Goal: Transaction & Acquisition: Purchase product/service

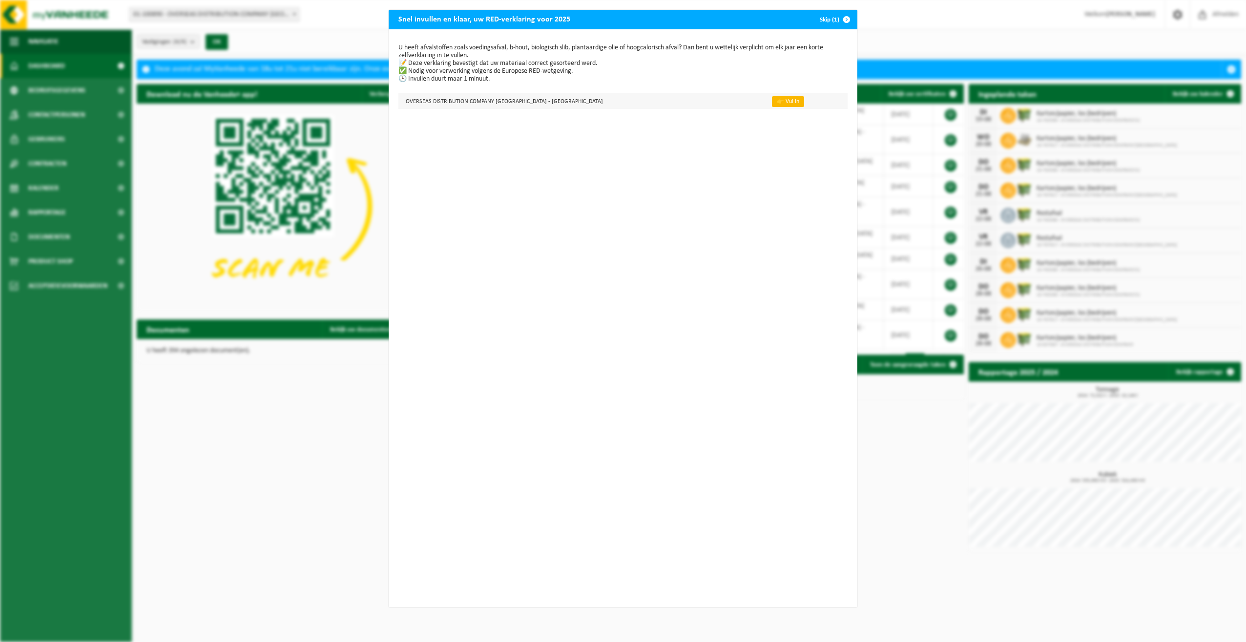
click at [772, 105] on link "👉 Vul in" at bounding box center [788, 101] width 32 height 11
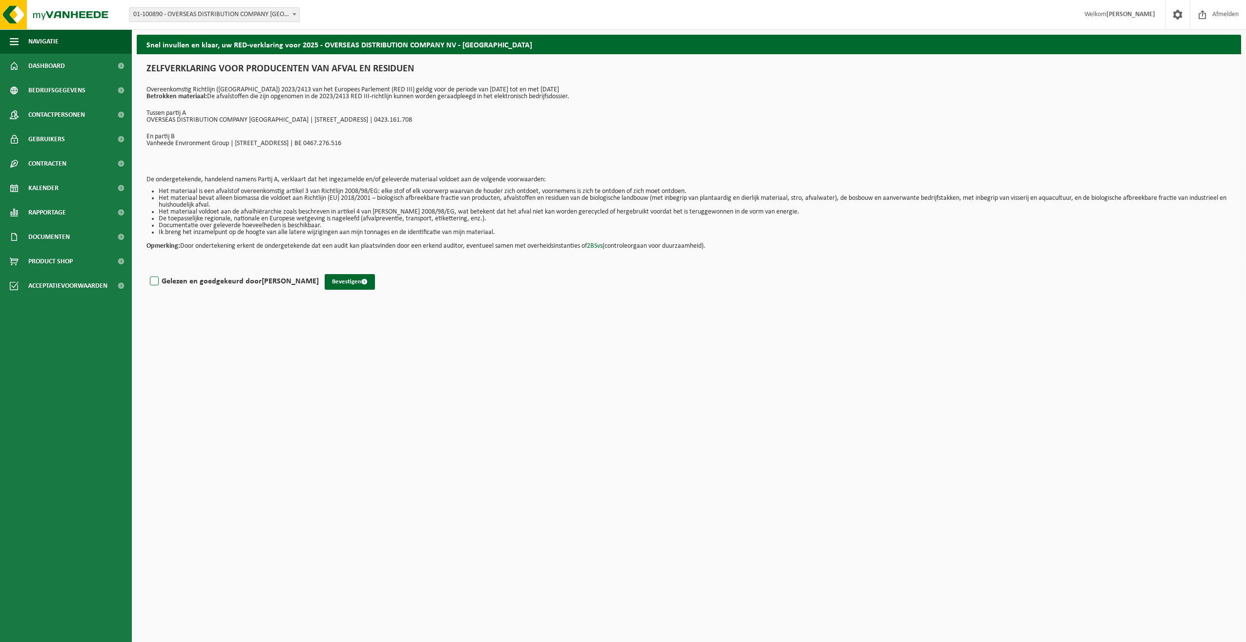
click at [158, 281] on label "Gelezen en goedgekeurd door [PERSON_NAME]" at bounding box center [233, 281] width 171 height 15
click at [319, 269] on input "Gelezen en goedgekeurd door Stefan Vanspauwen" at bounding box center [319, 269] width 0 height 0
click at [191, 279] on label "Gelezen en goedgekeurd door Stefan Vanspauwen" at bounding box center [233, 281] width 171 height 15
click at [319, 269] on input "Gelezen en goedgekeurd door Stefan Vanspauwen" at bounding box center [319, 269] width 0 height 0
checkbox input "false"
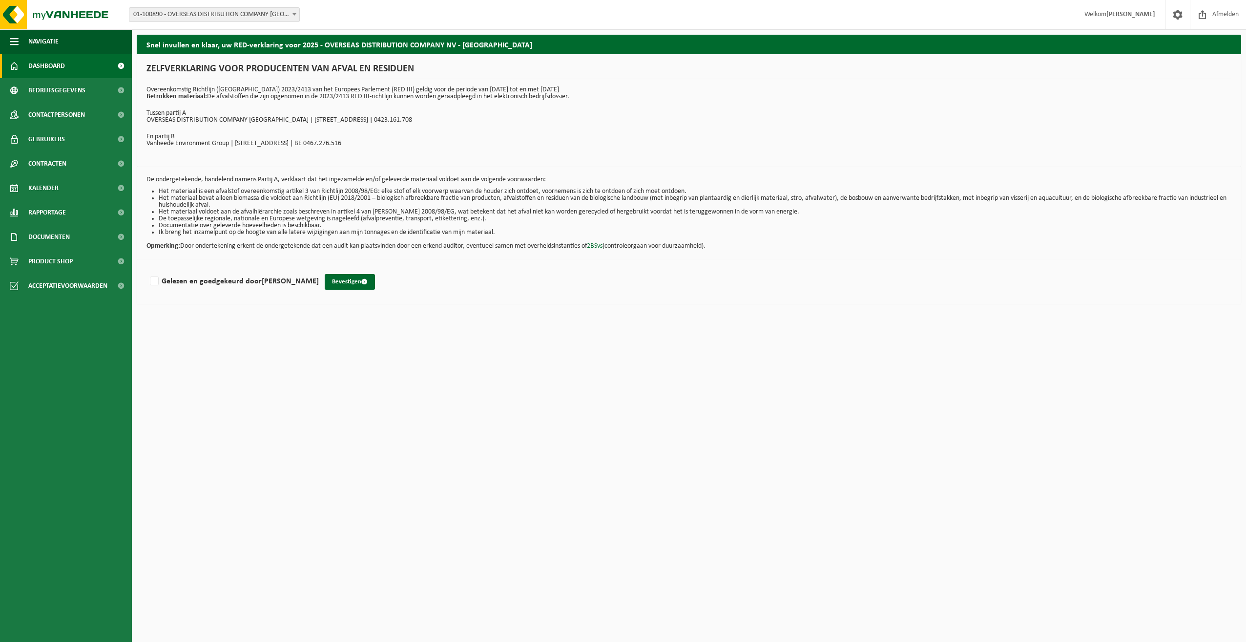
click at [55, 74] on span "Dashboard" at bounding box center [46, 66] width 37 height 24
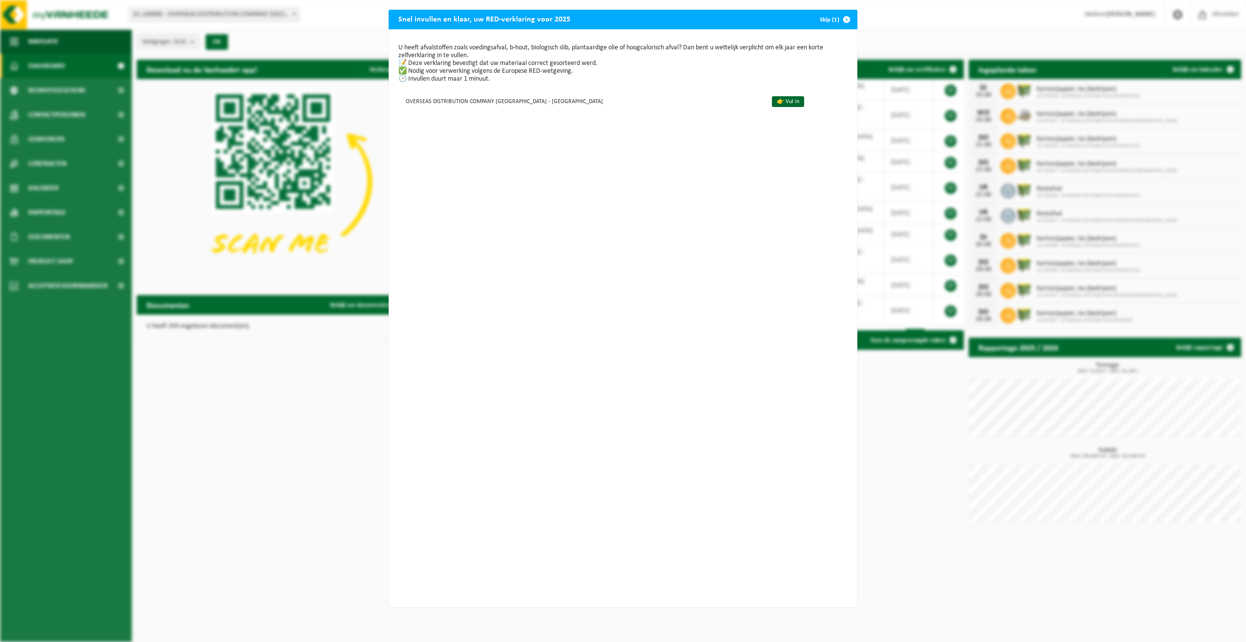
click at [841, 21] on span "button" at bounding box center [847, 20] width 20 height 20
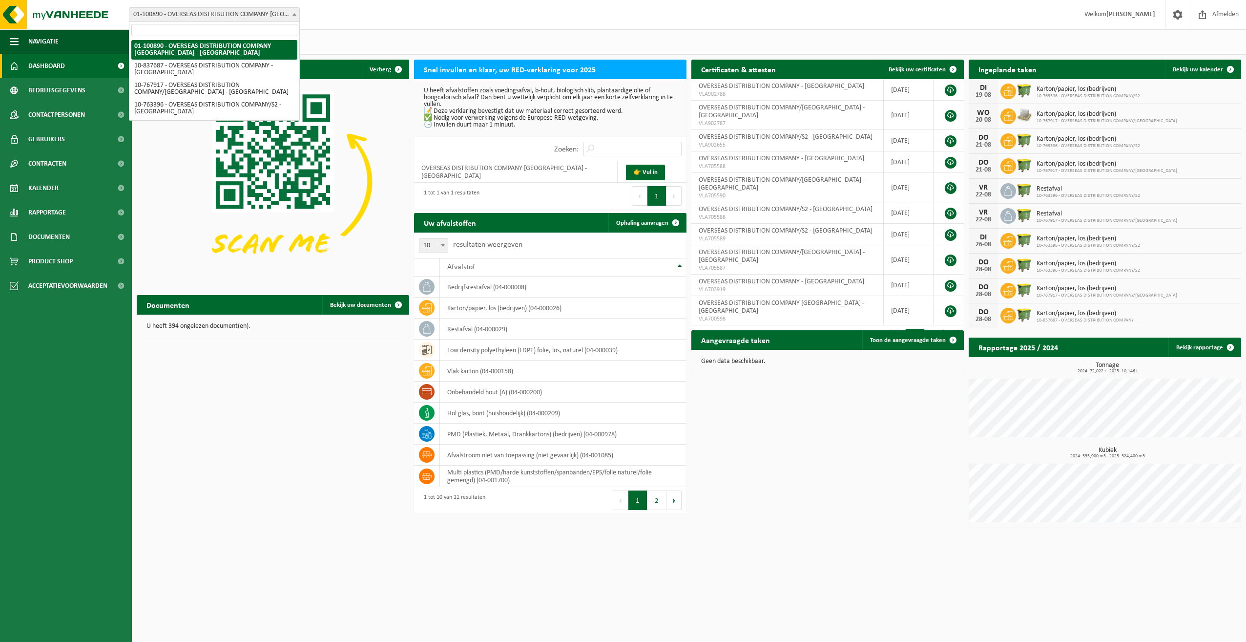
click at [296, 14] on b at bounding box center [295, 14] width 4 height 2
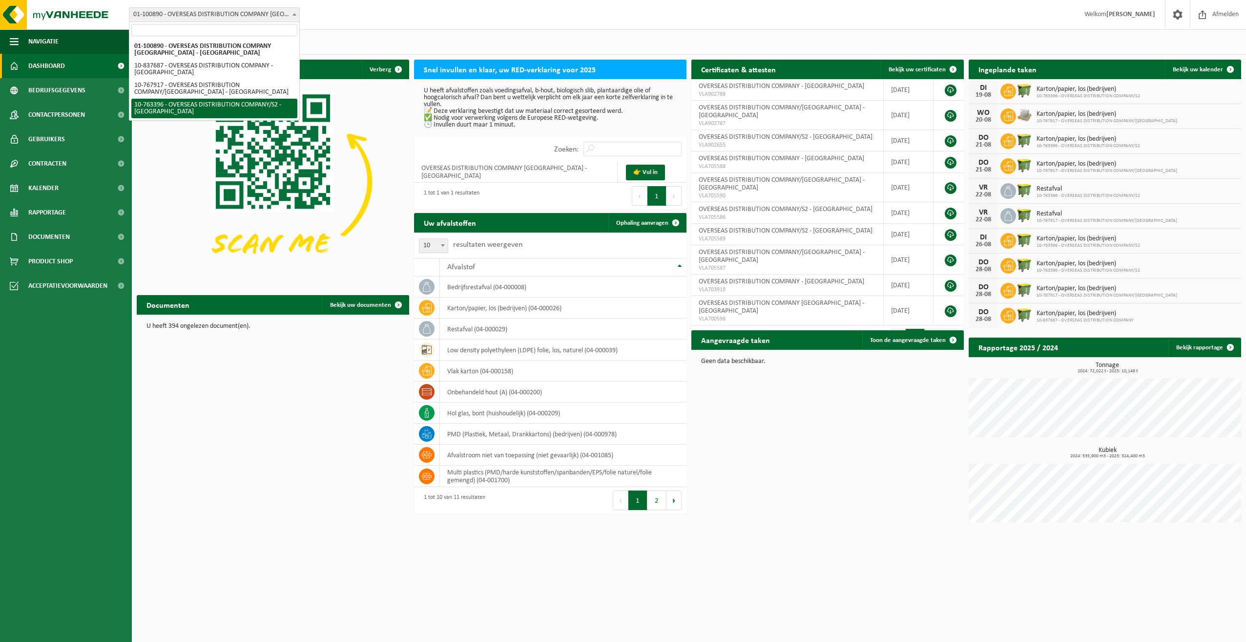
select select "14043"
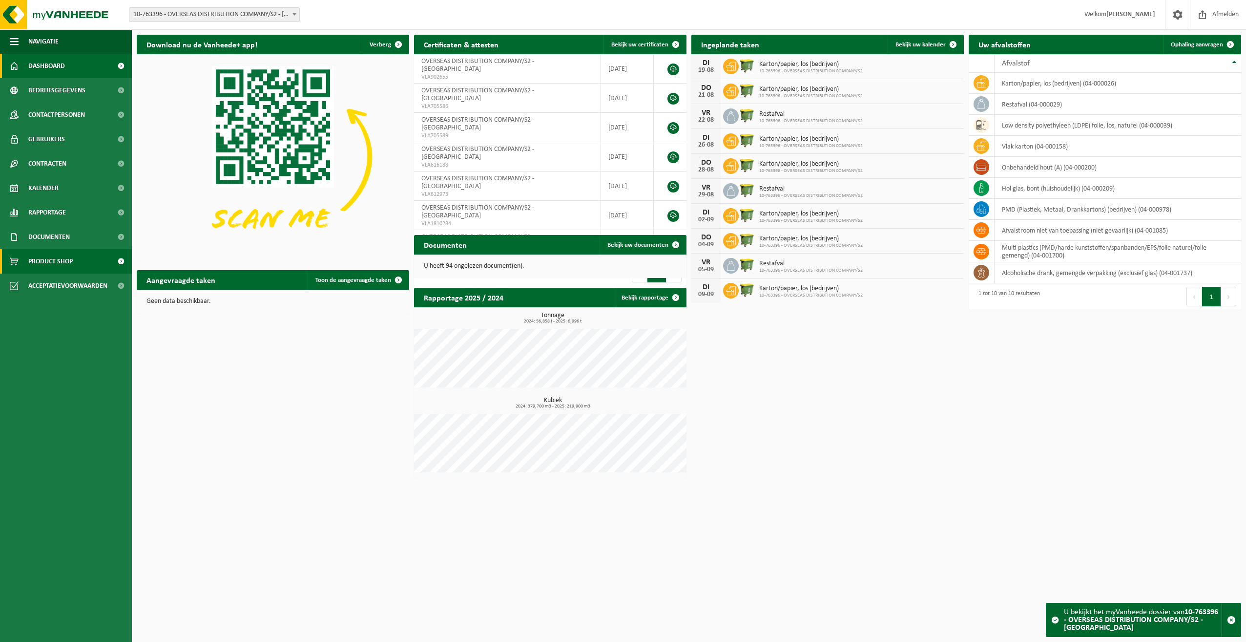
click at [67, 264] on span "Product Shop" at bounding box center [50, 261] width 44 height 24
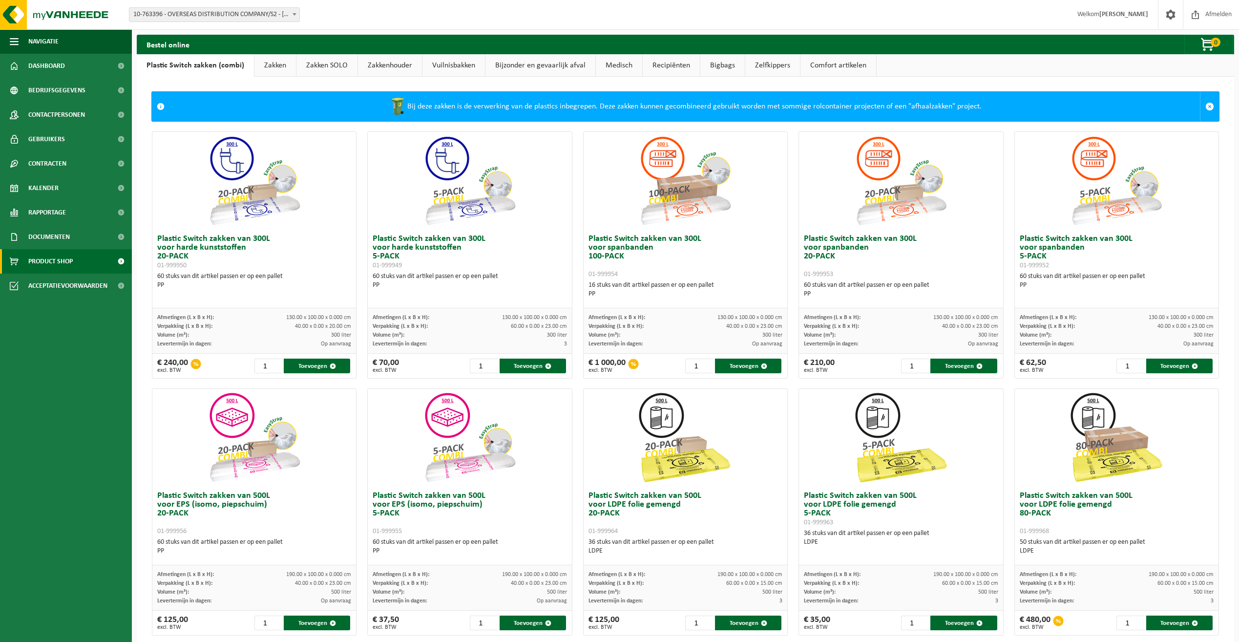
click at [267, 67] on link "Zakken" at bounding box center [275, 65] width 42 height 22
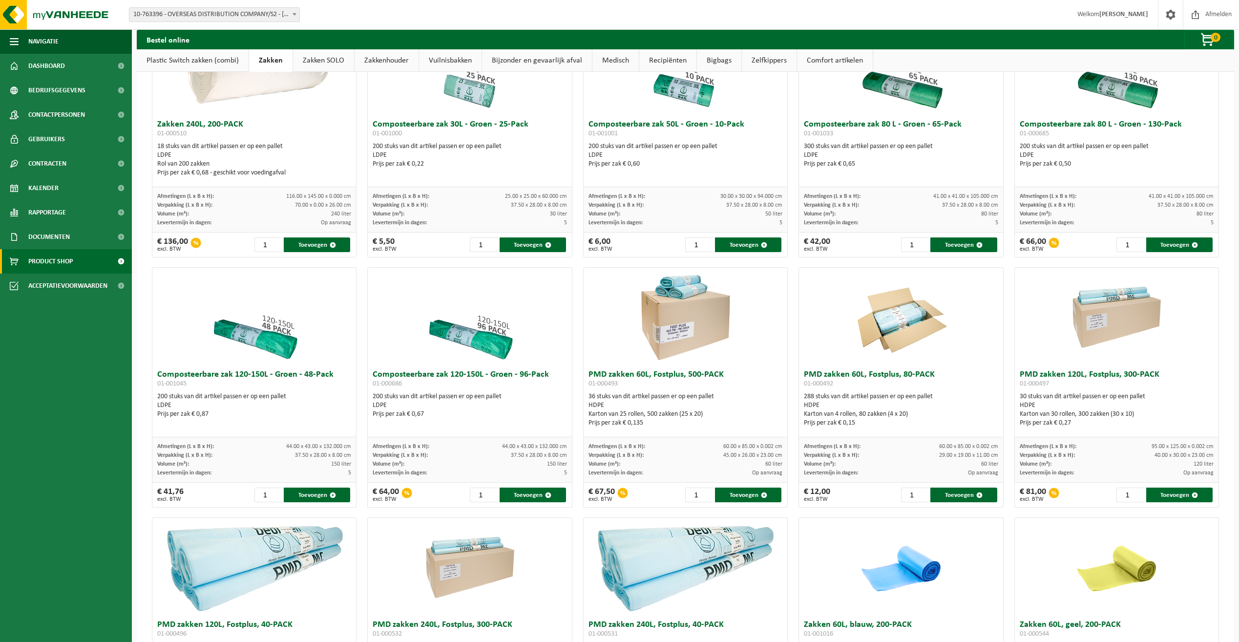
scroll to position [212, 0]
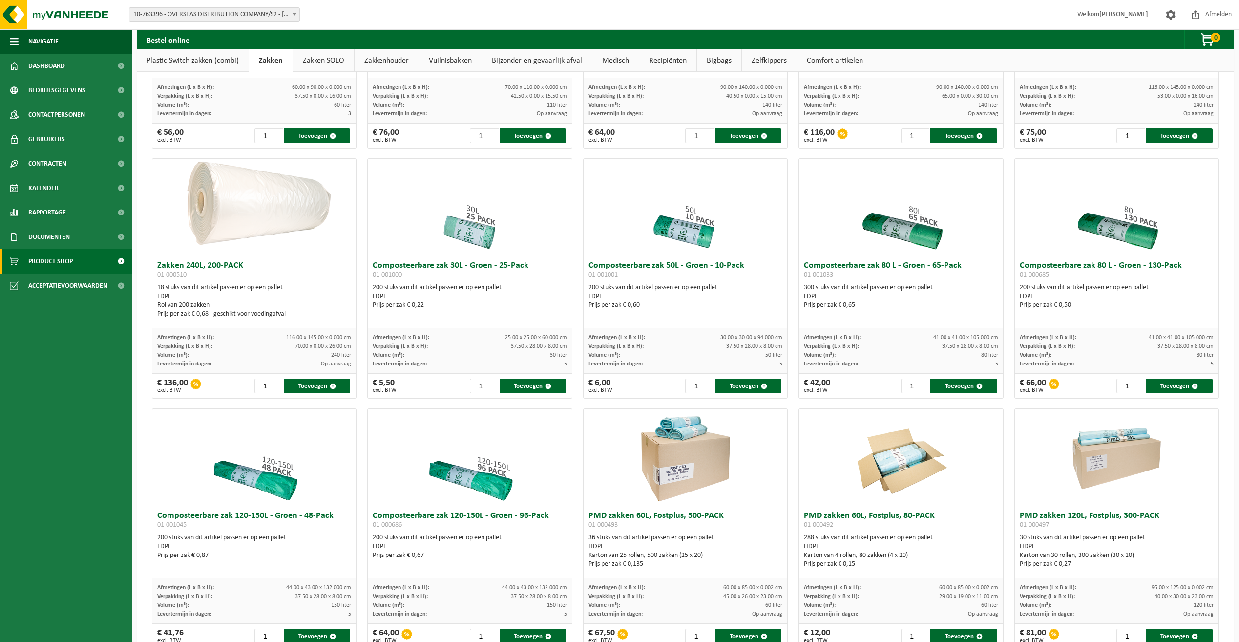
click at [210, 62] on link "Plastic Switch zakken (combi)" at bounding box center [193, 60] width 112 height 22
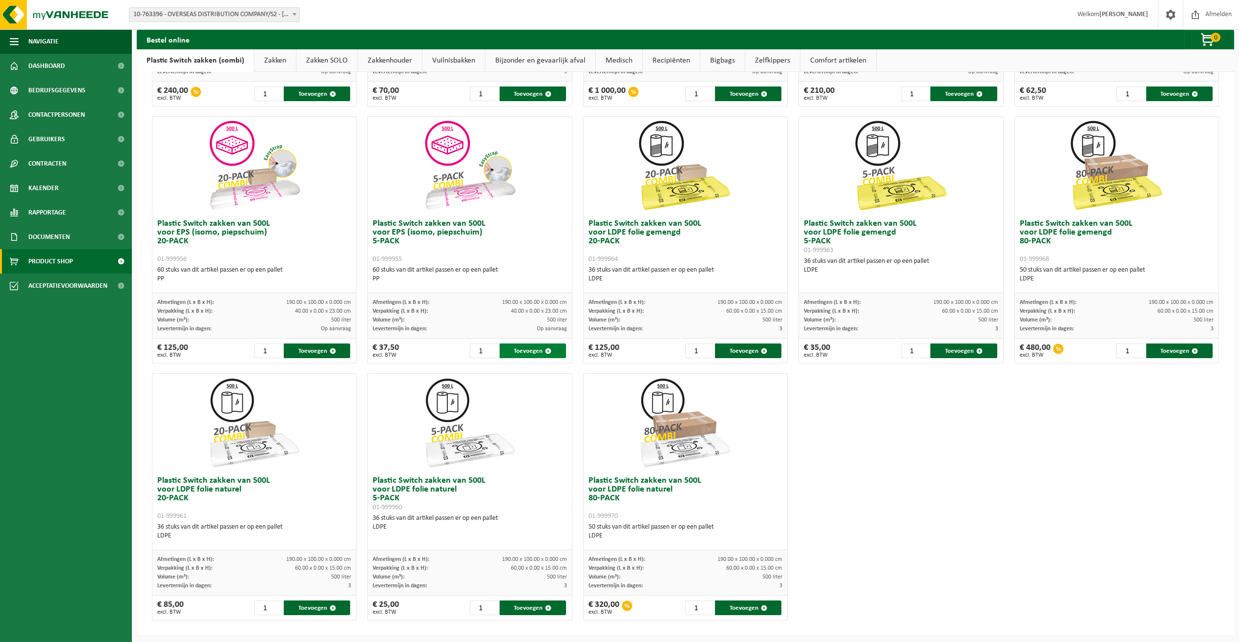
scroll to position [275, 0]
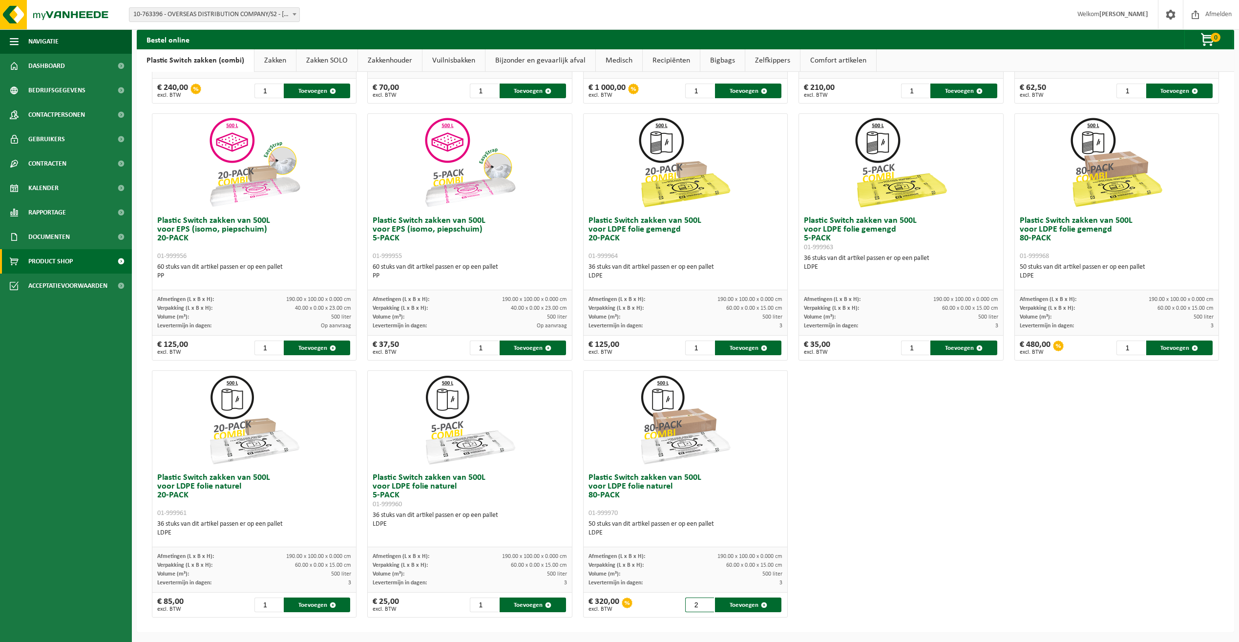
click at [705, 602] on input "2" at bounding box center [699, 604] width 29 height 15
click at [739, 606] on button "Toevoegen" at bounding box center [748, 604] width 66 height 15
type input "1"
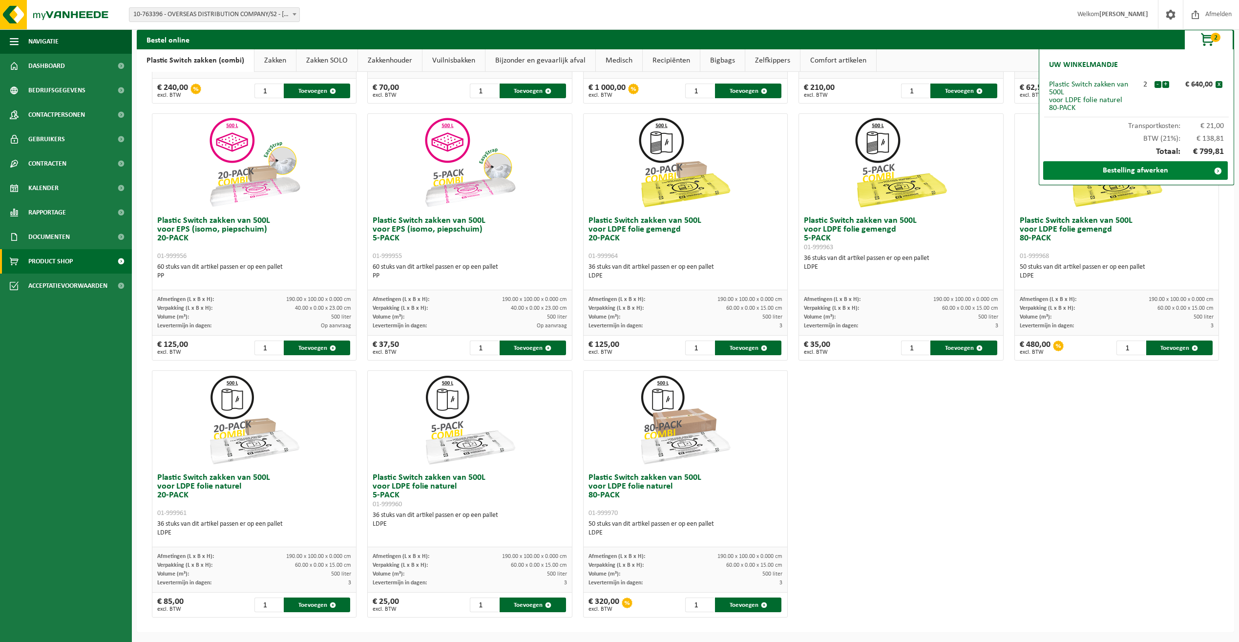
click at [1143, 169] on link "Bestelling afwerken" at bounding box center [1135, 170] width 185 height 19
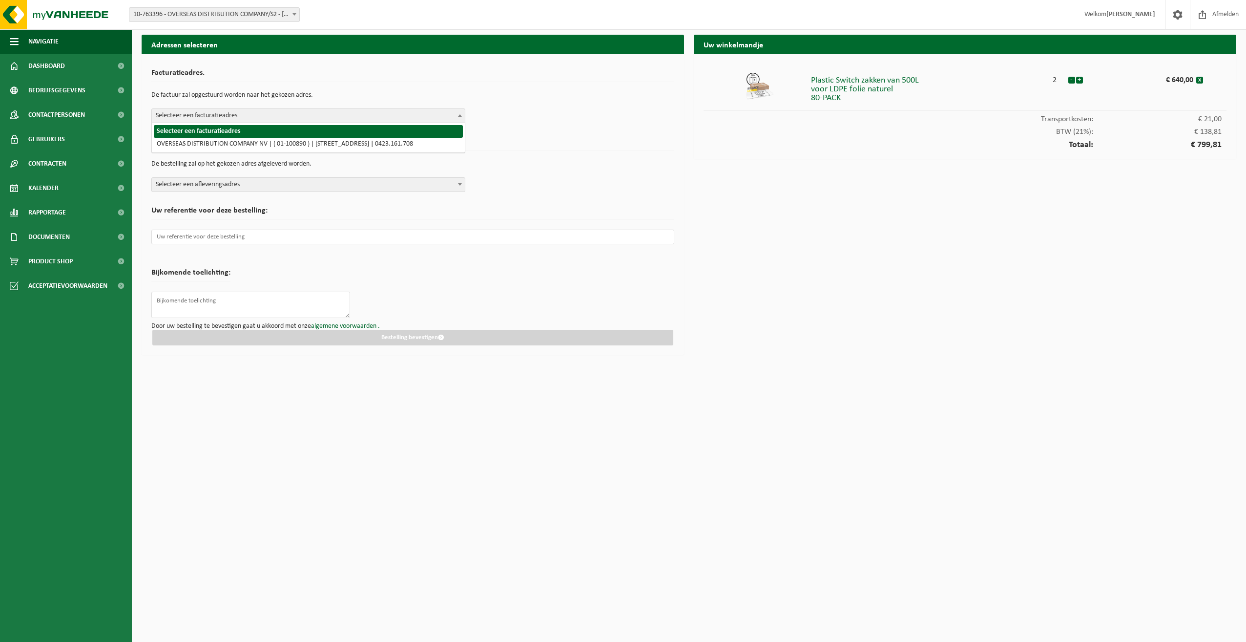
click at [203, 118] on span "Selecteer een facturatieadres" at bounding box center [308, 116] width 313 height 14
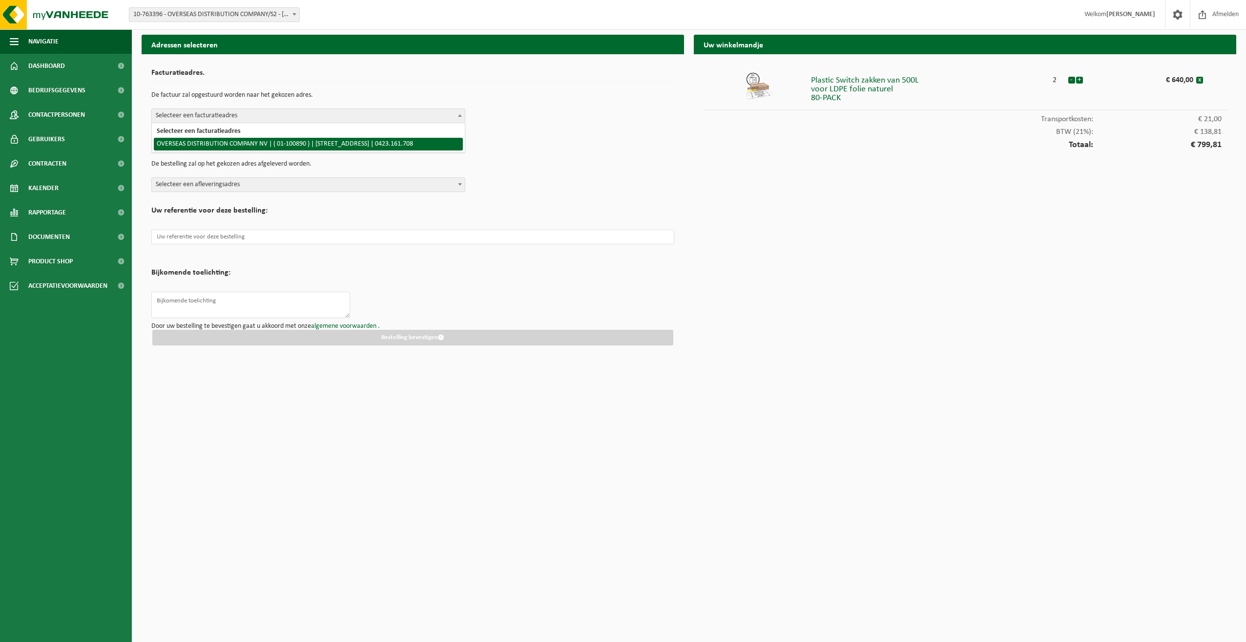
select select "14034"
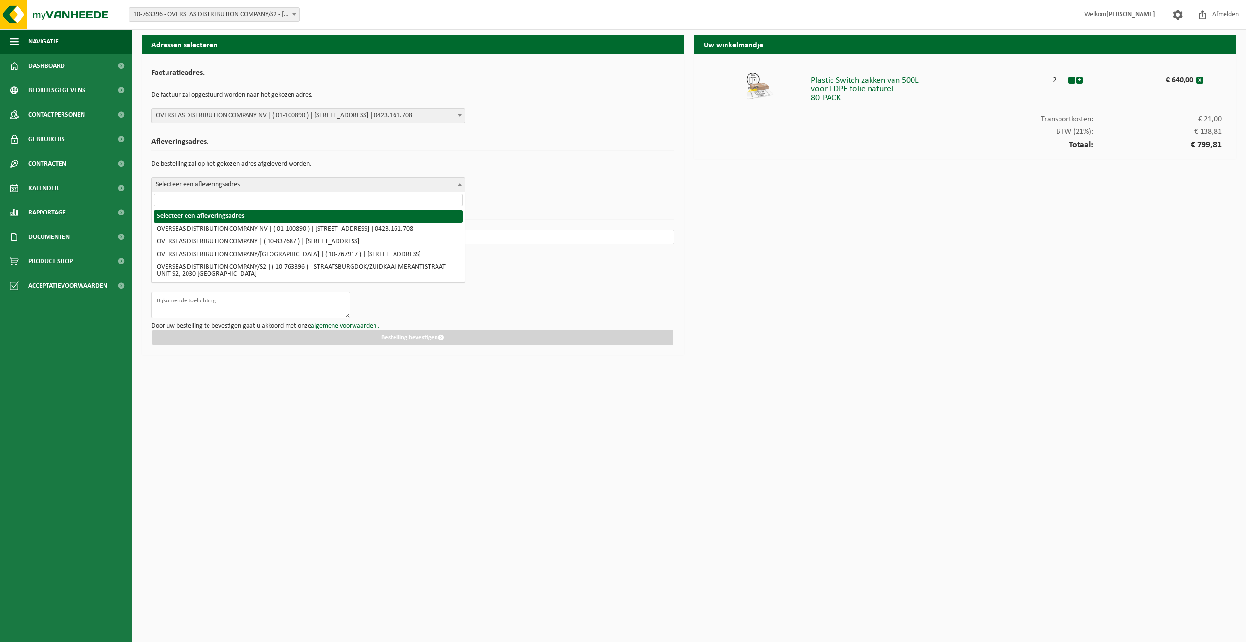
click at [203, 184] on span "Selecteer een afleveringsadres" at bounding box center [308, 185] width 313 height 14
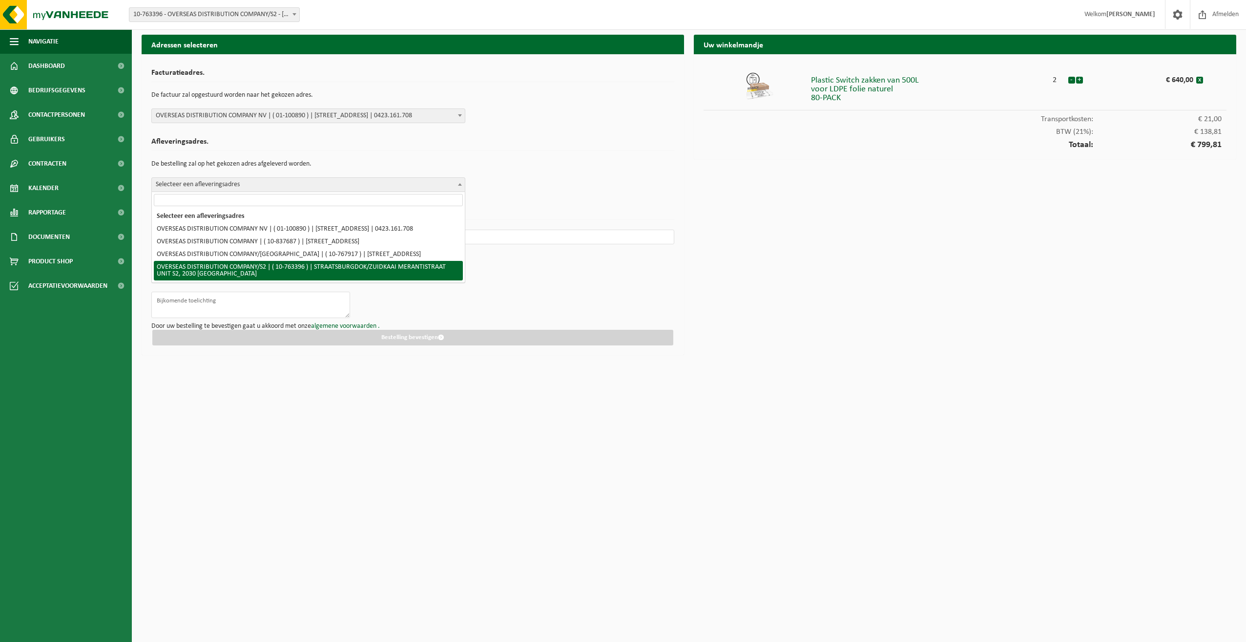
select select "14043"
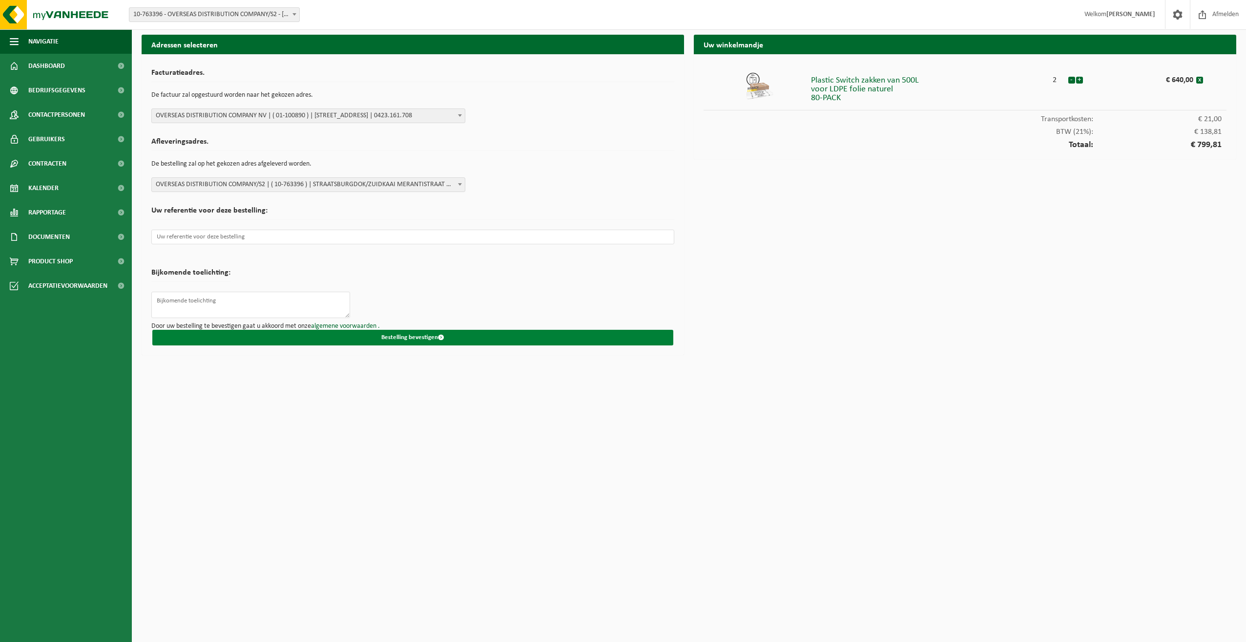
click at [399, 337] on button "Bestelling bevestigen" at bounding box center [412, 338] width 521 height 16
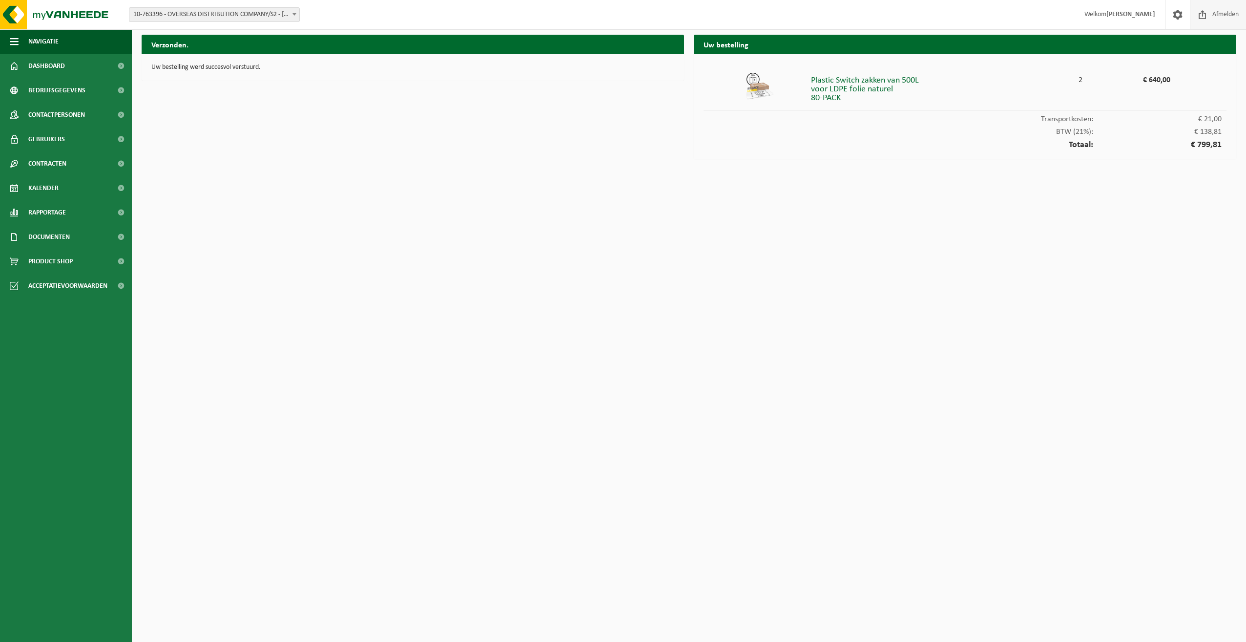
click at [1228, 13] on span "Afmelden" at bounding box center [1225, 14] width 31 height 29
